Goal: Task Accomplishment & Management: Use online tool/utility

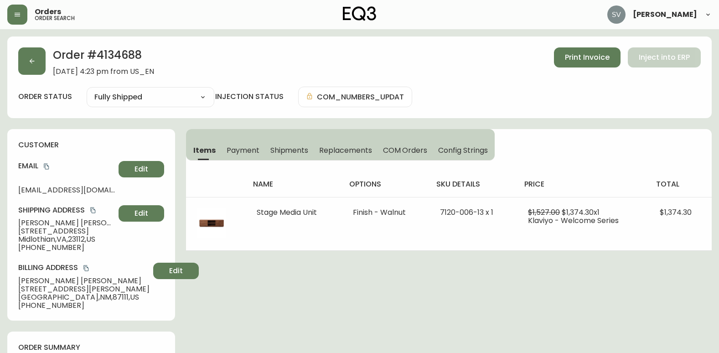
select select "FULLY_SHIPPED"
click at [10, 21] on button "button" at bounding box center [17, 15] width 20 height 20
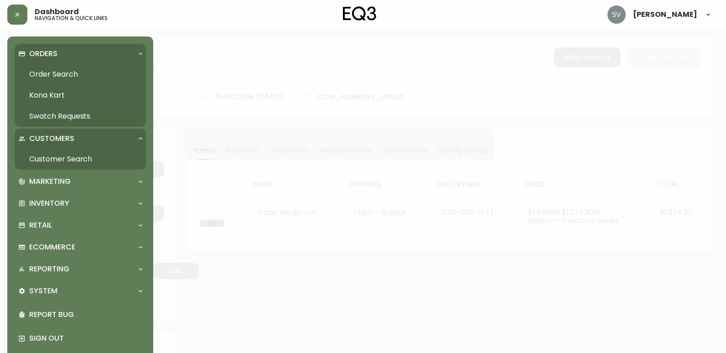
click at [52, 70] on link "Order Search" at bounding box center [80, 74] width 131 height 21
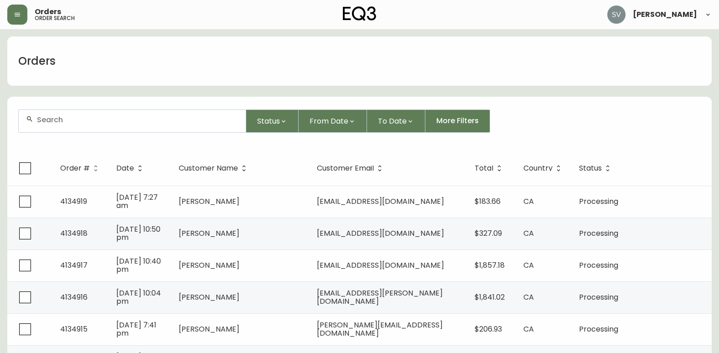
click at [136, 124] on input "text" at bounding box center [138, 119] width 202 height 9
paste input "4134688"
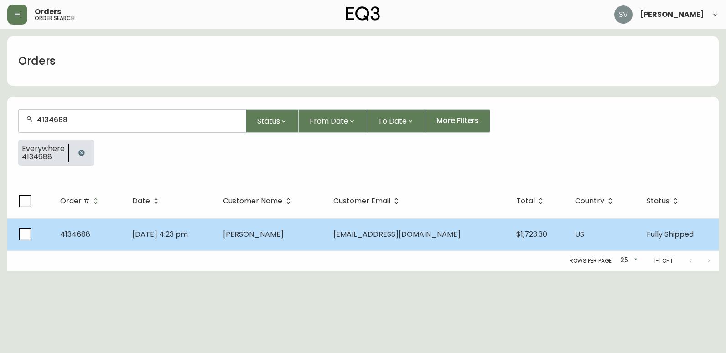
type input "4134688"
click at [239, 241] on td "[PERSON_NAME]" at bounding box center [271, 234] width 110 height 32
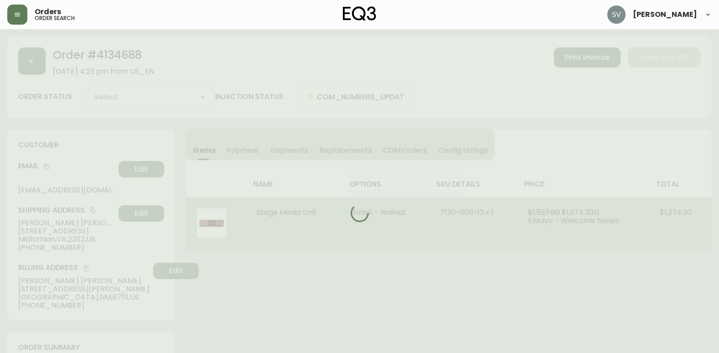
type input "Fully Shipped"
select select "FULLY_SHIPPED"
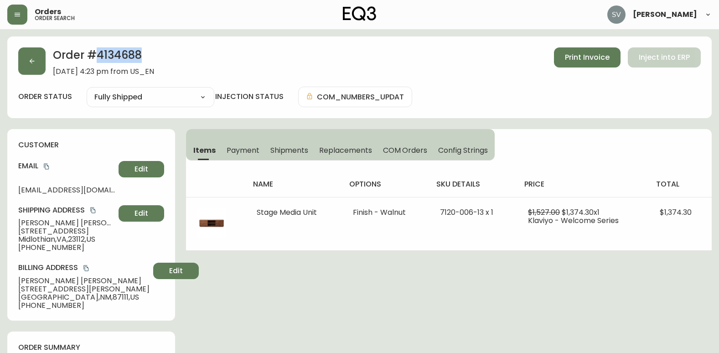
drag, startPoint x: 149, startPoint y: 54, endPoint x: 99, endPoint y: 53, distance: 50.2
click at [99, 53] on h2 "Order # 4134688" at bounding box center [103, 57] width 101 height 20
copy h2 "4134688"
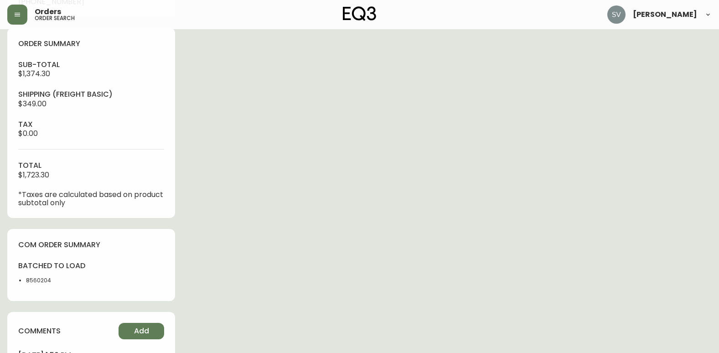
scroll to position [425, 0]
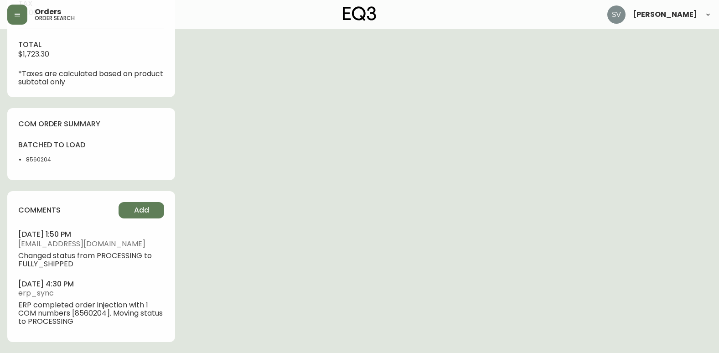
drag, startPoint x: 673, startPoint y: 257, endPoint x: 689, endPoint y: 248, distance: 18.6
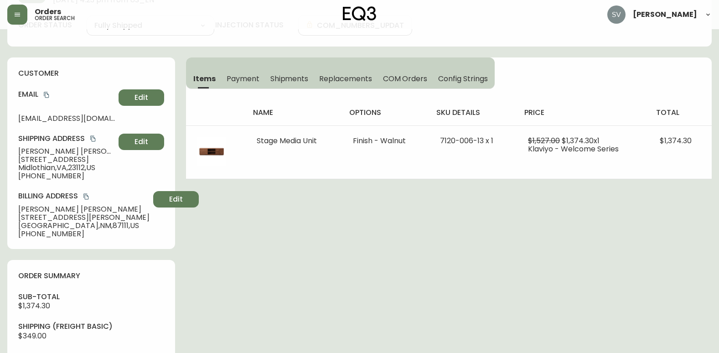
scroll to position [0, 0]
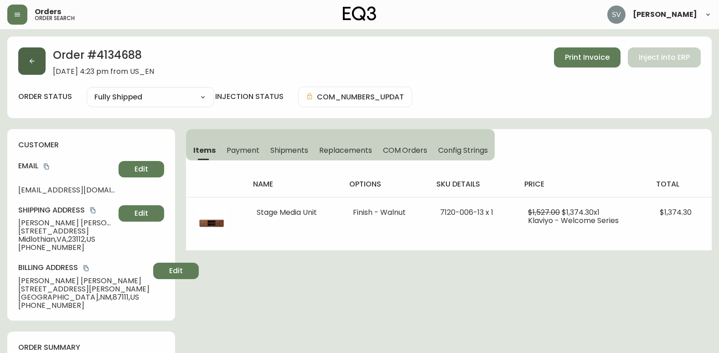
click at [39, 67] on button "button" at bounding box center [31, 60] width 27 height 27
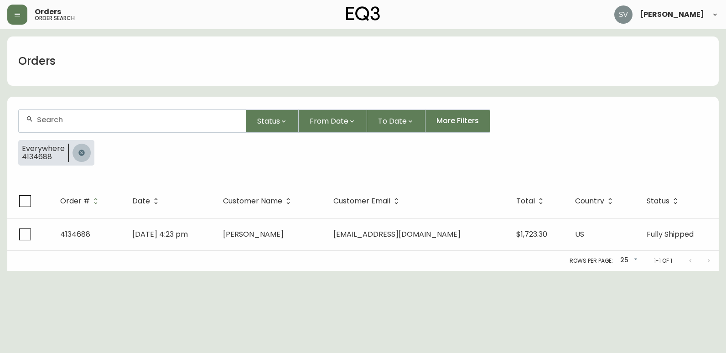
click at [78, 155] on icon "button" at bounding box center [81, 153] width 6 height 6
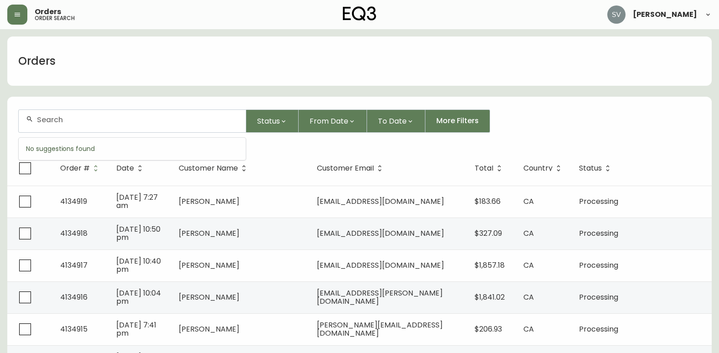
click at [109, 119] on input "text" at bounding box center [138, 119] width 202 height 9
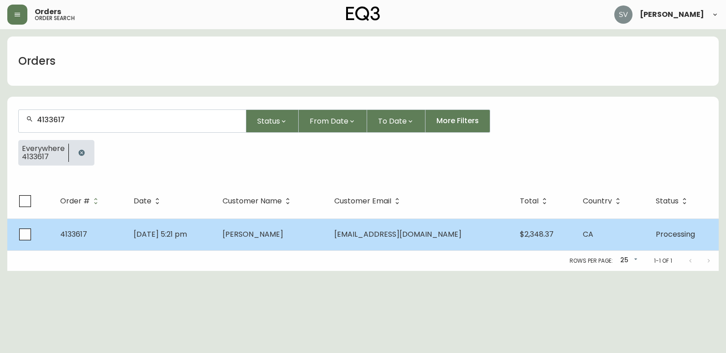
type input "4133617"
click at [306, 234] on td "[PERSON_NAME]" at bounding box center [271, 234] width 112 height 32
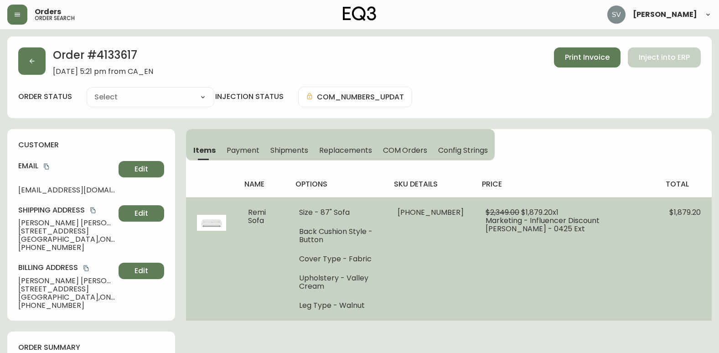
type input "Processing"
select select "PROCESSING"
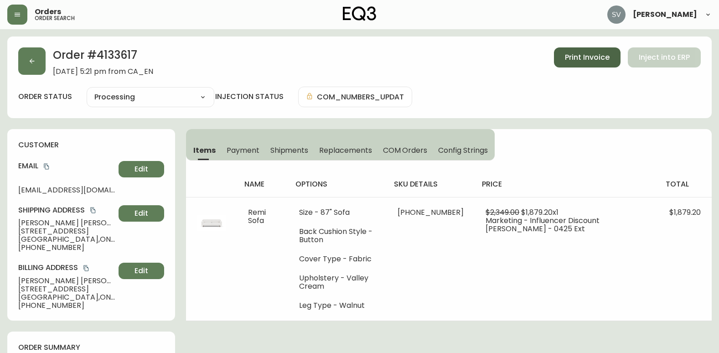
click at [568, 59] on span "Print Invoice" at bounding box center [587, 57] width 45 height 10
click at [583, 56] on span "Print Invoice" at bounding box center [587, 57] width 45 height 10
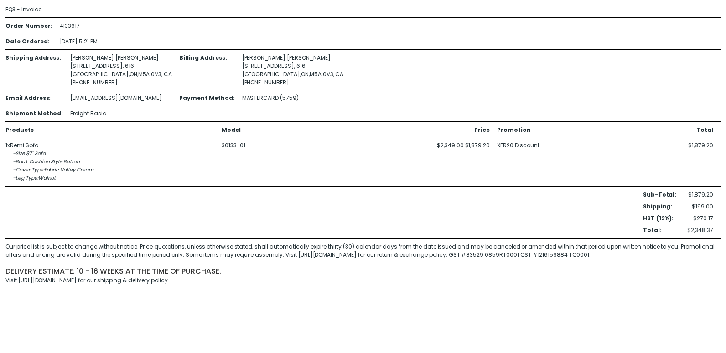
click at [647, 290] on html "EQ3 - Invoice Order Number : 4133617 Date Ordered : [DATE] 5:21 PM Shipping Add…" at bounding box center [363, 145] width 726 height 290
